Goal: Information Seeking & Learning: Learn about a topic

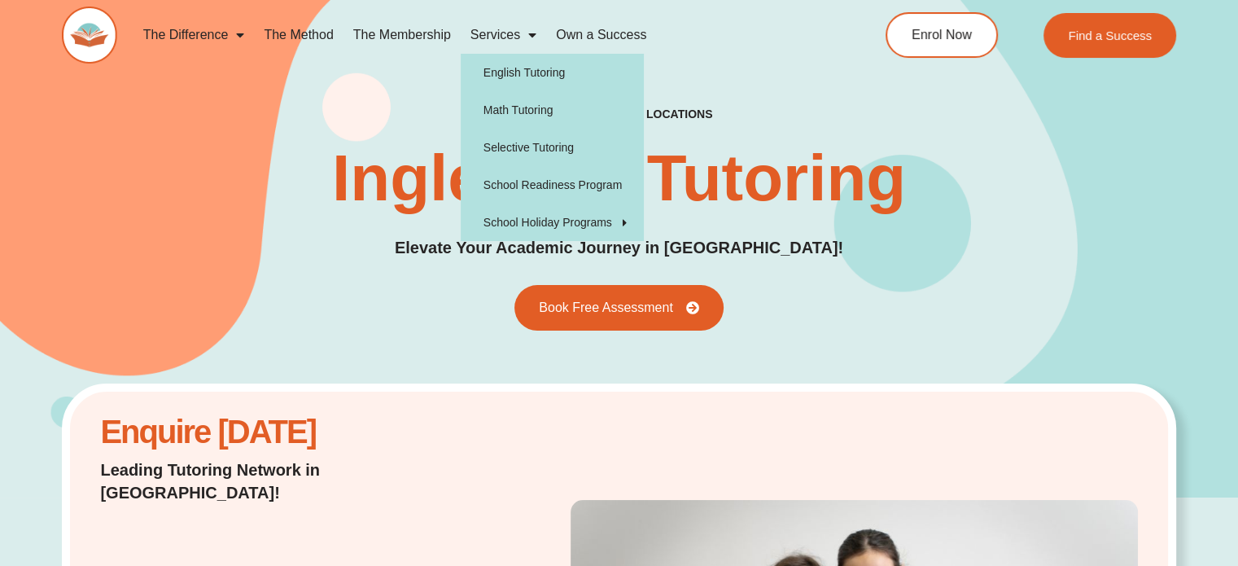
click at [523, 35] on span "Menu" at bounding box center [528, 34] width 16 height 29
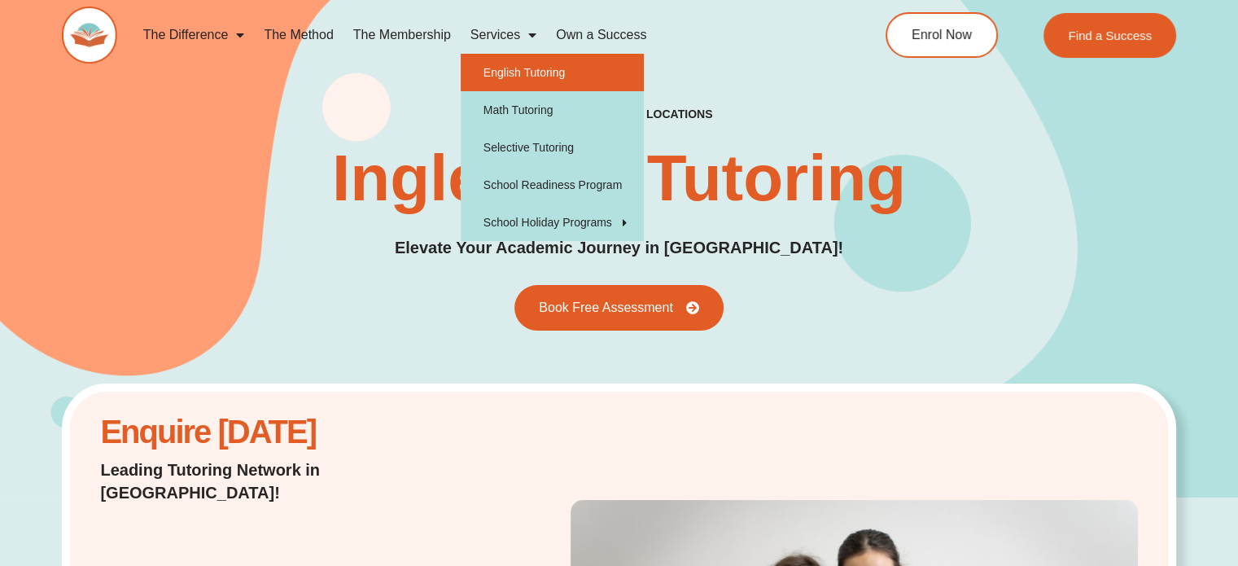
click at [520, 71] on link "English Tutoring" at bounding box center [552, 72] width 183 height 37
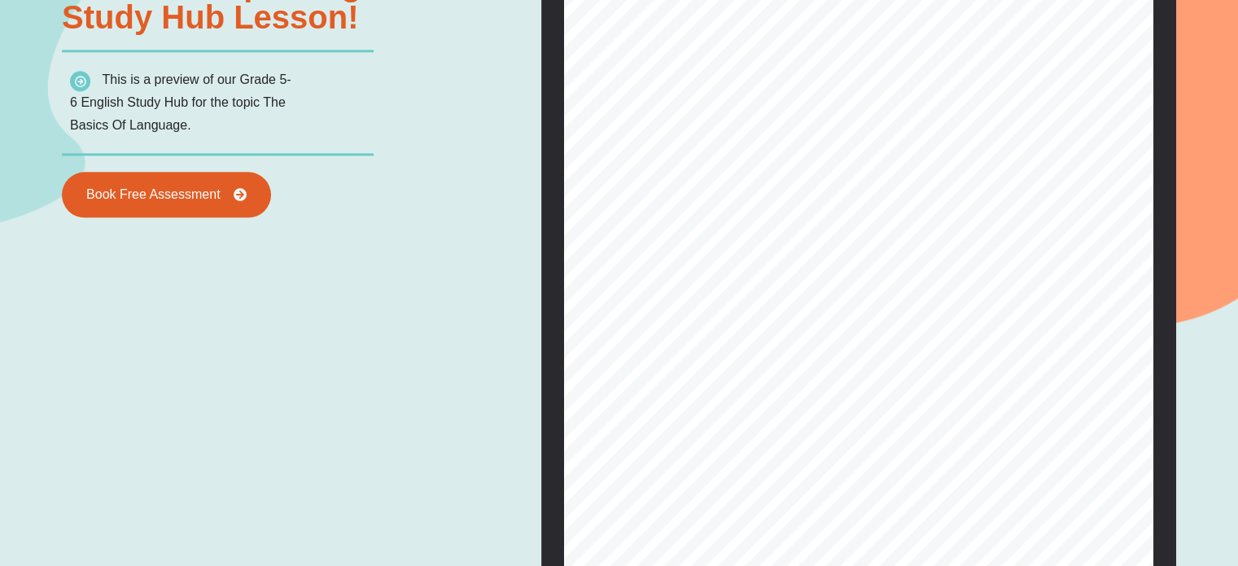
scroll to position [2195, 0]
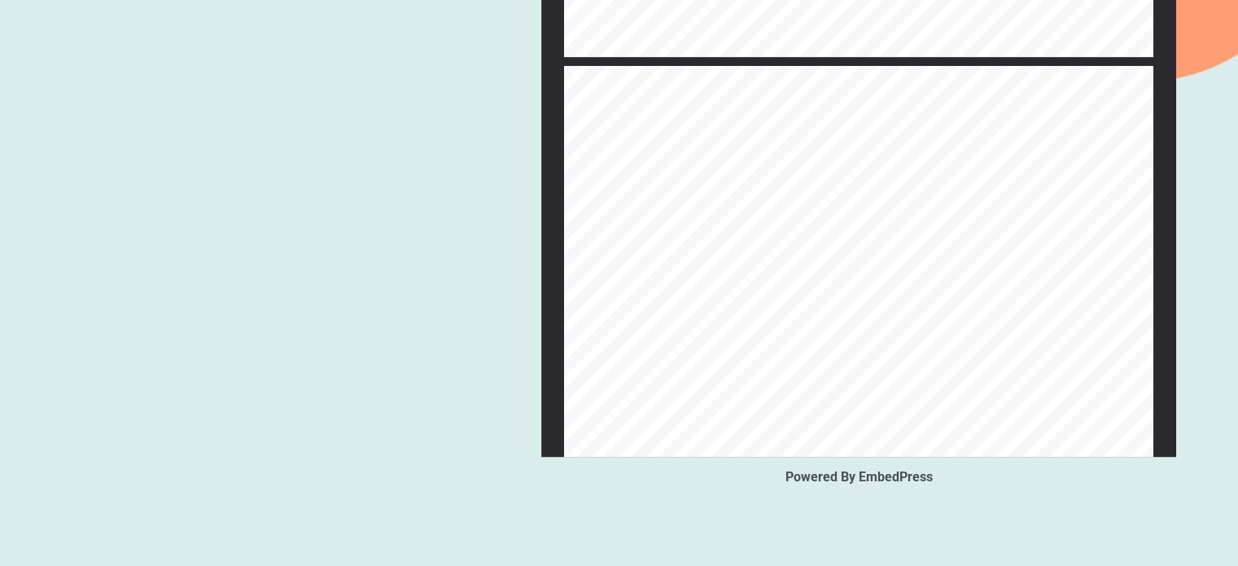
type input "*"
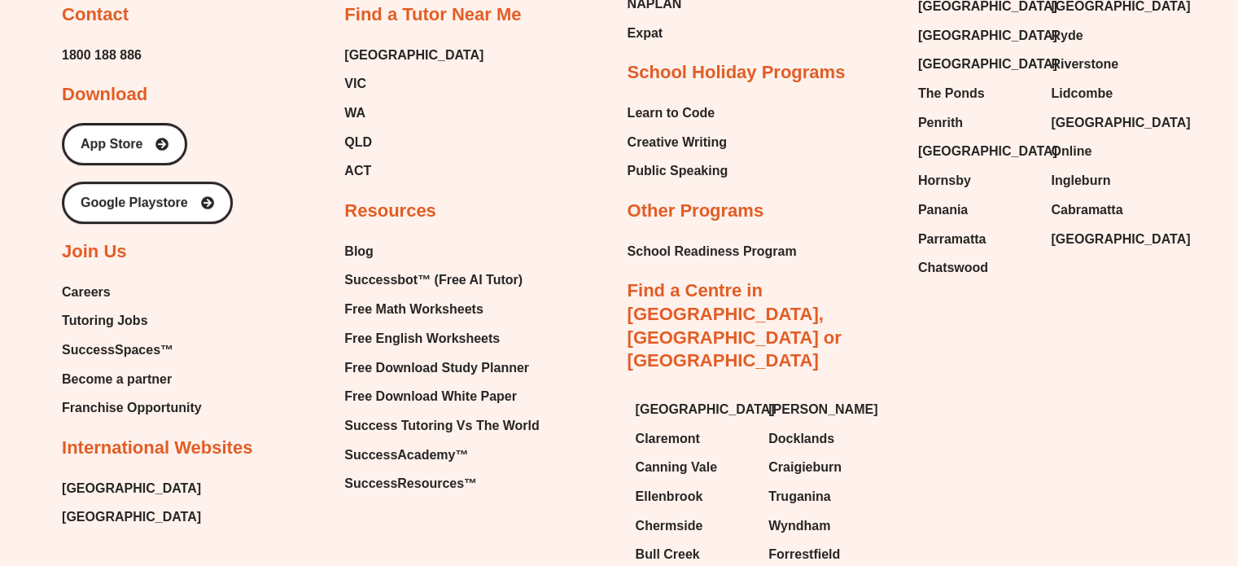
scroll to position [6590, 0]
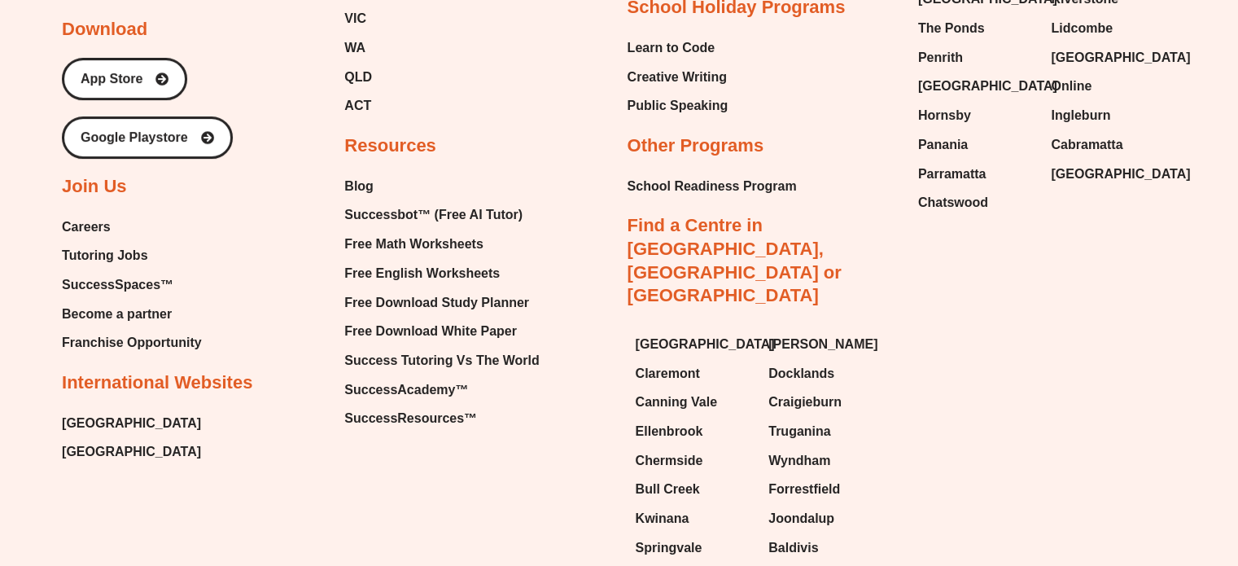
click at [91, 215] on span "Careers" at bounding box center [86, 227] width 49 height 24
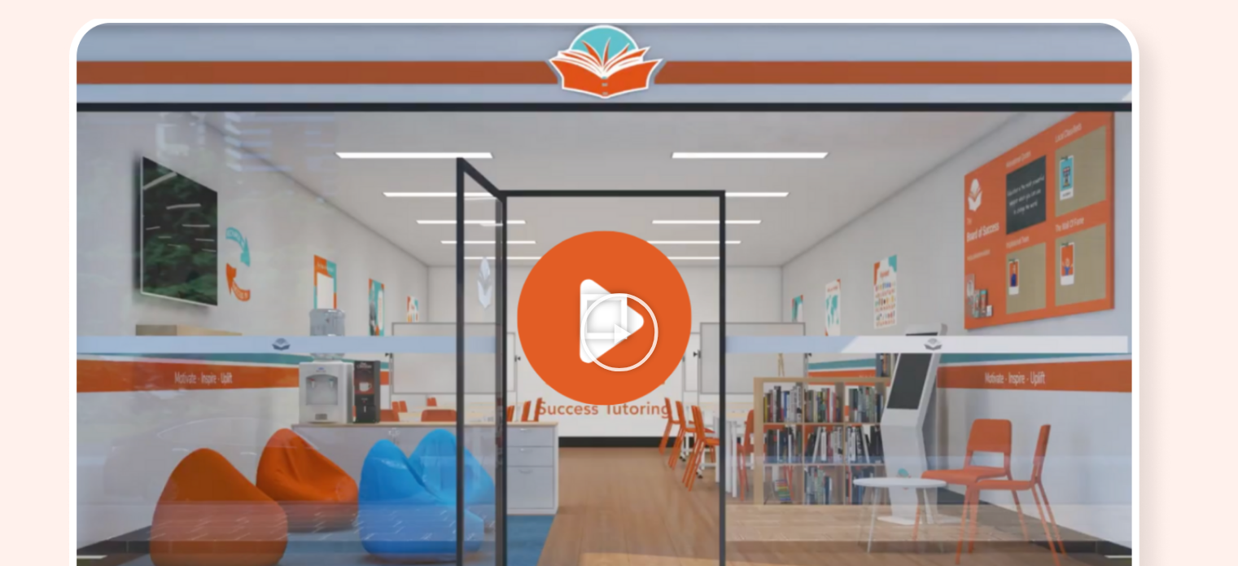
scroll to position [3337, 0]
click at [628, 291] on icon "Play Video" at bounding box center [619, 331] width 81 height 81
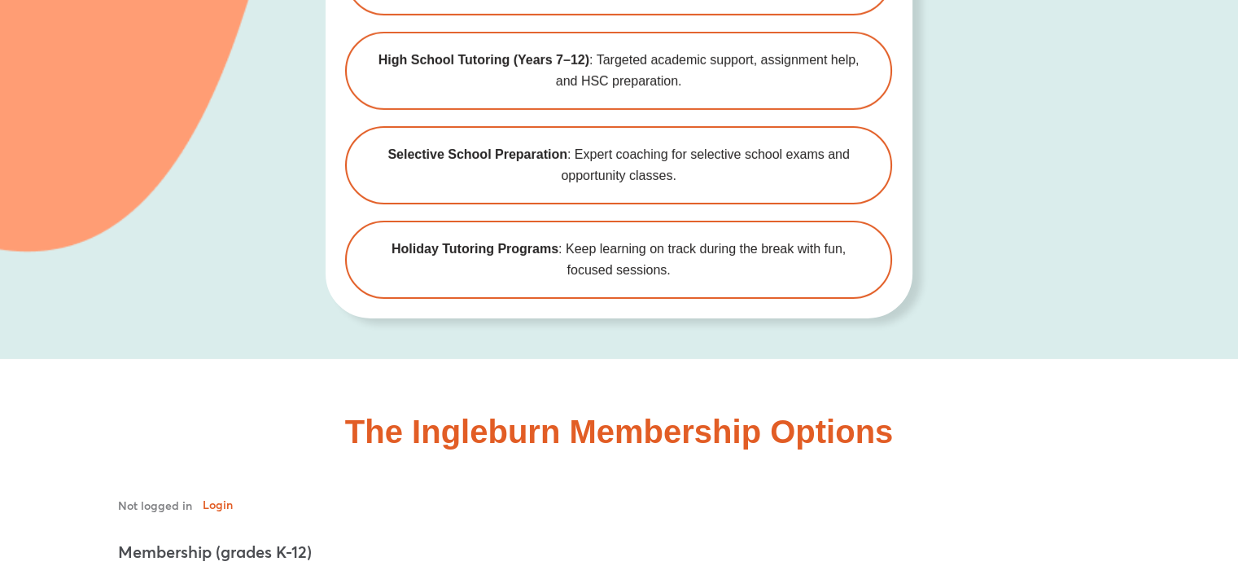
scroll to position [5047, 0]
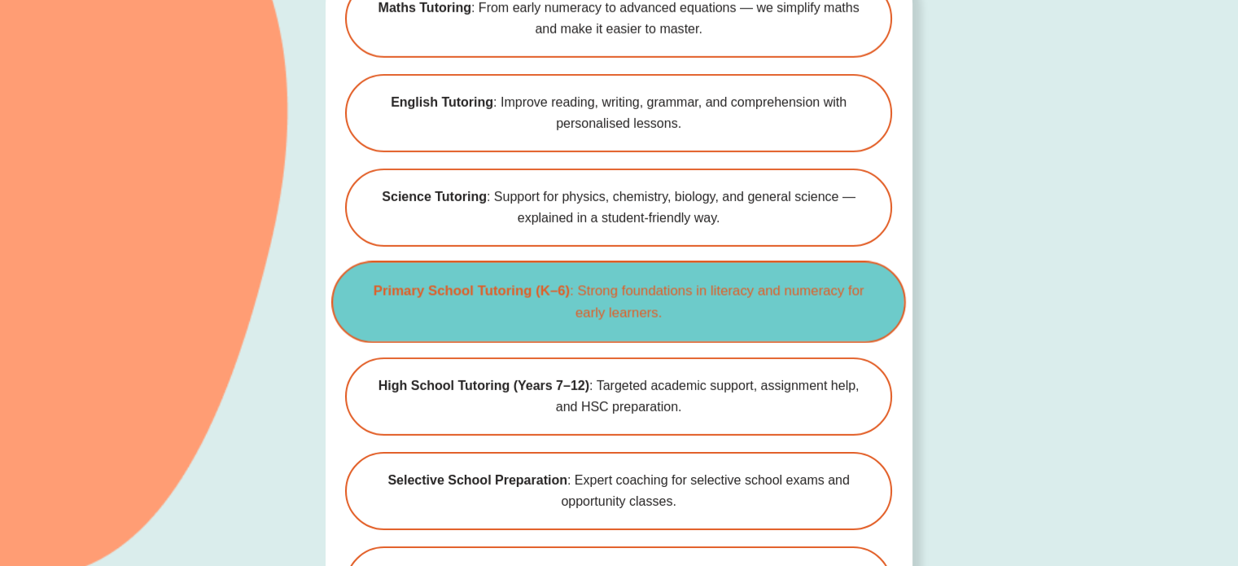
click at [606, 280] on span "Primary School Tutoring (K–6) : Strong foundations in literacy and numeracy for…" at bounding box center [619, 302] width 520 height 45
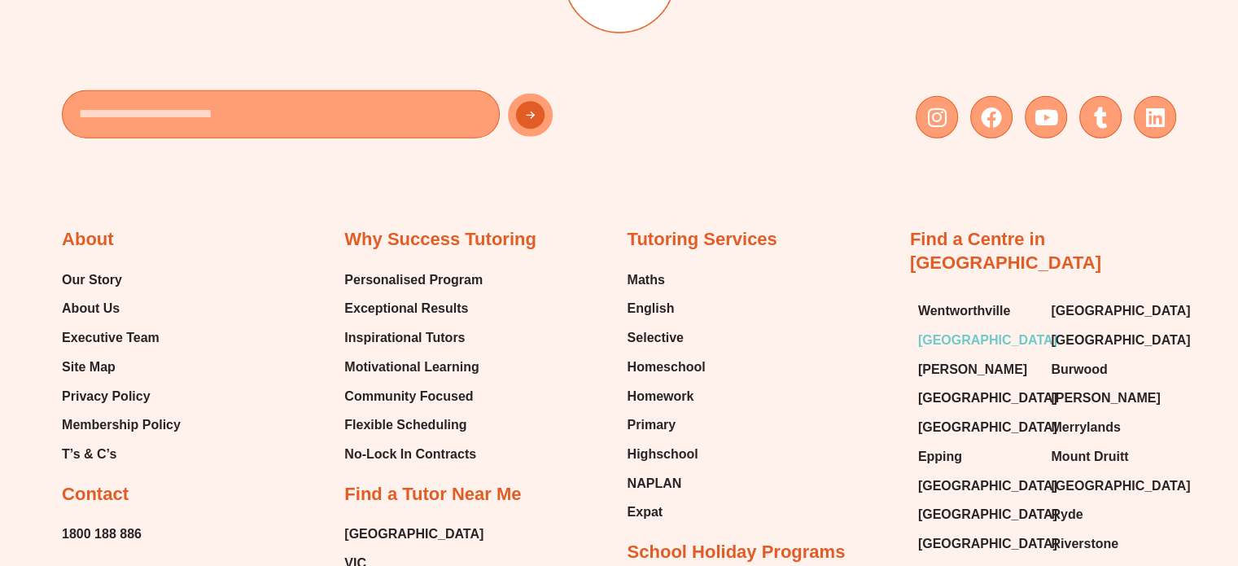
scroll to position [4803, 0]
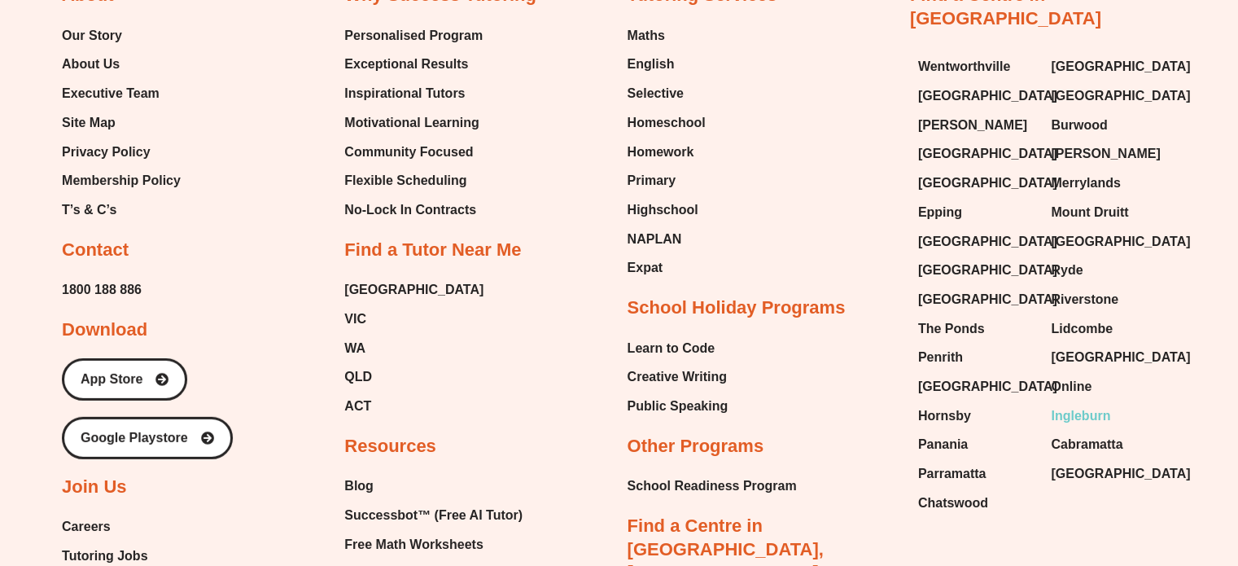
click at [1066, 404] on span "Ingleburn" at bounding box center [1080, 416] width 59 height 24
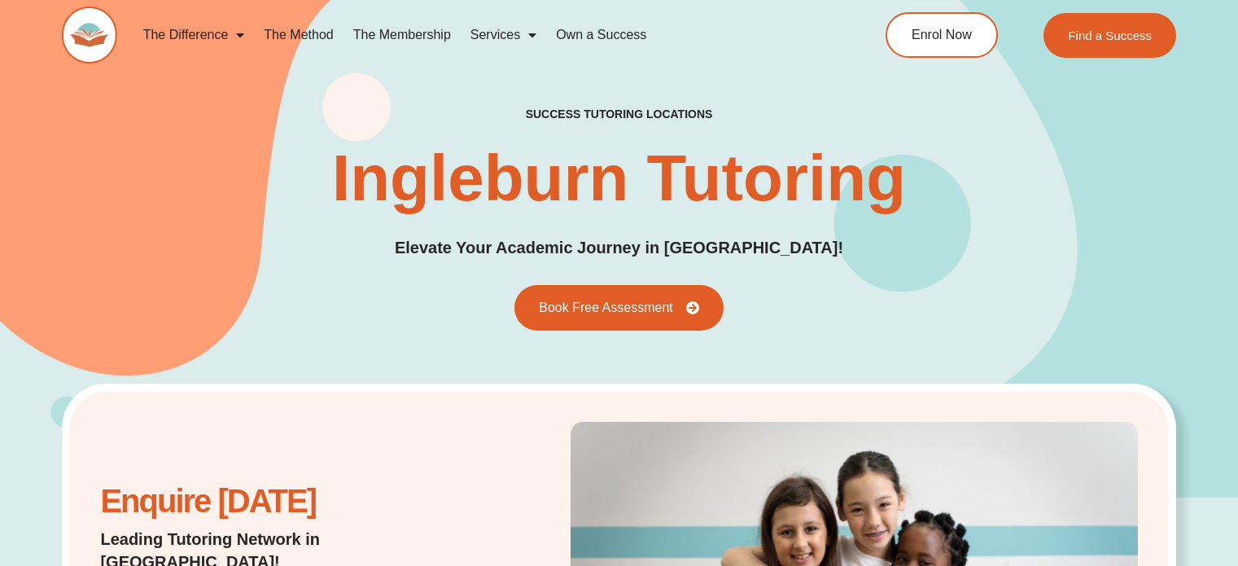
scroll to position [2523, 0]
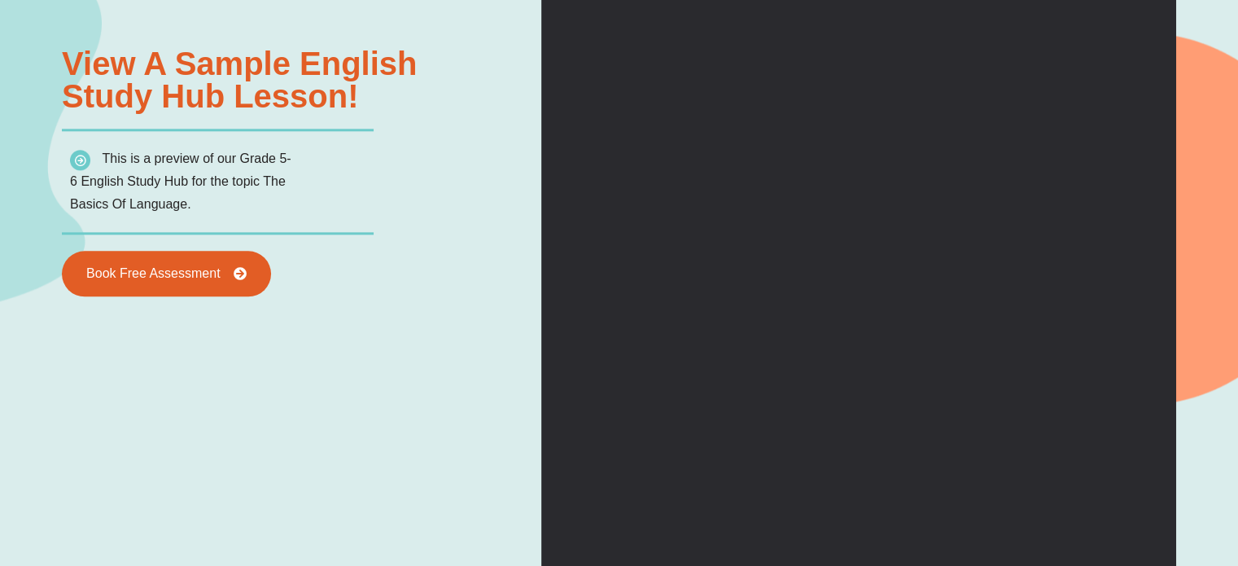
type input "*"
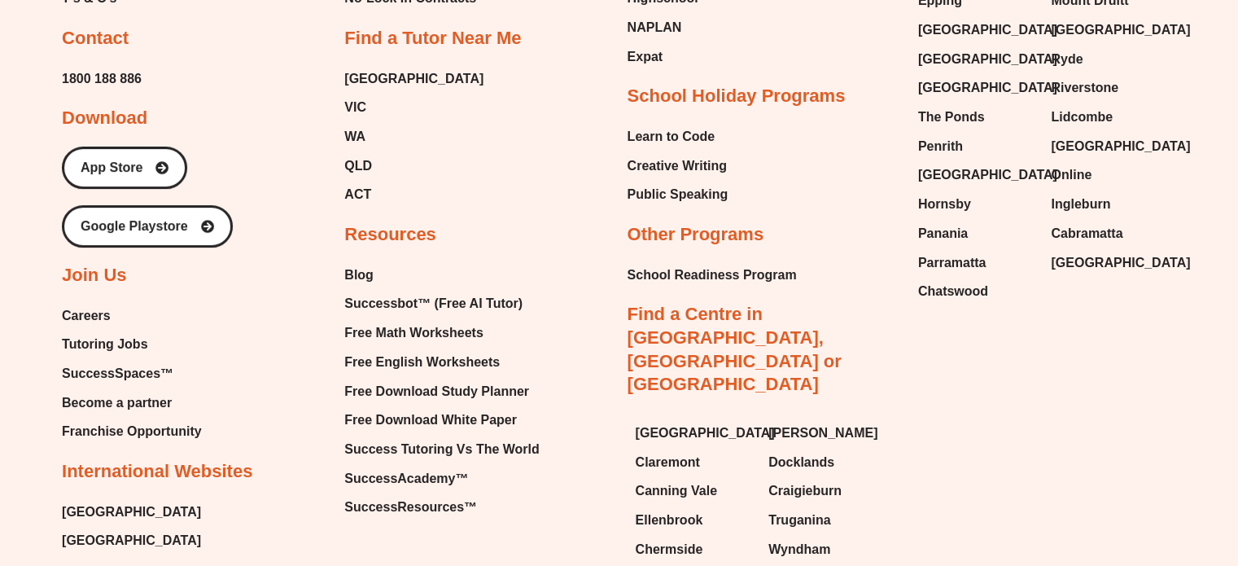
scroll to position [6511, 0]
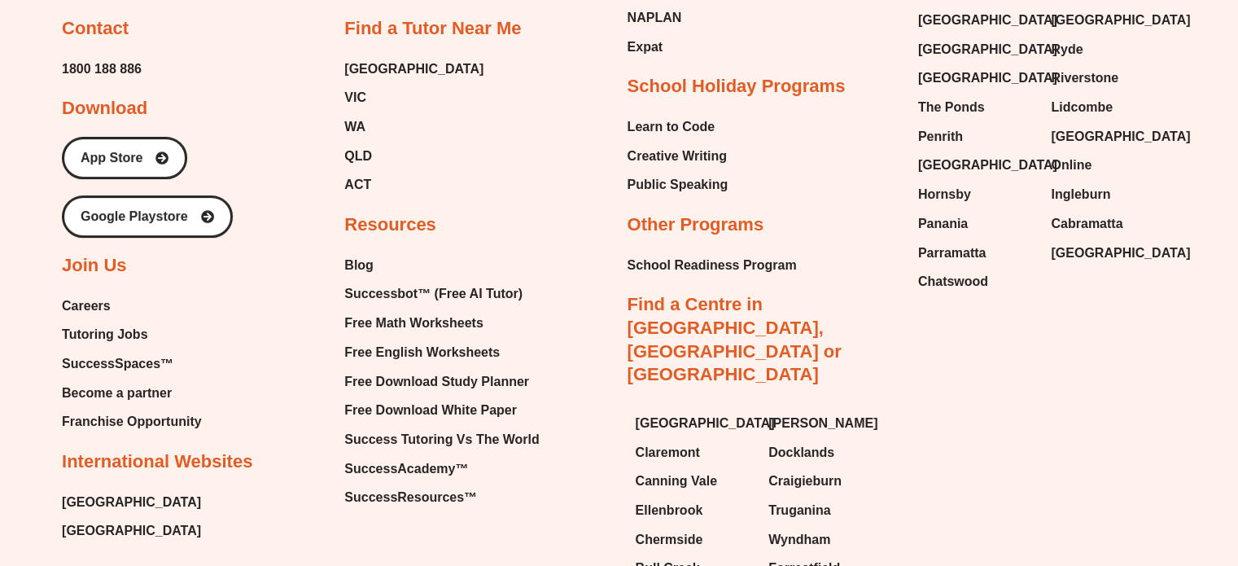
click at [92, 295] on span "Careers" at bounding box center [86, 306] width 49 height 24
